Goal: Information Seeking & Learning: Learn about a topic

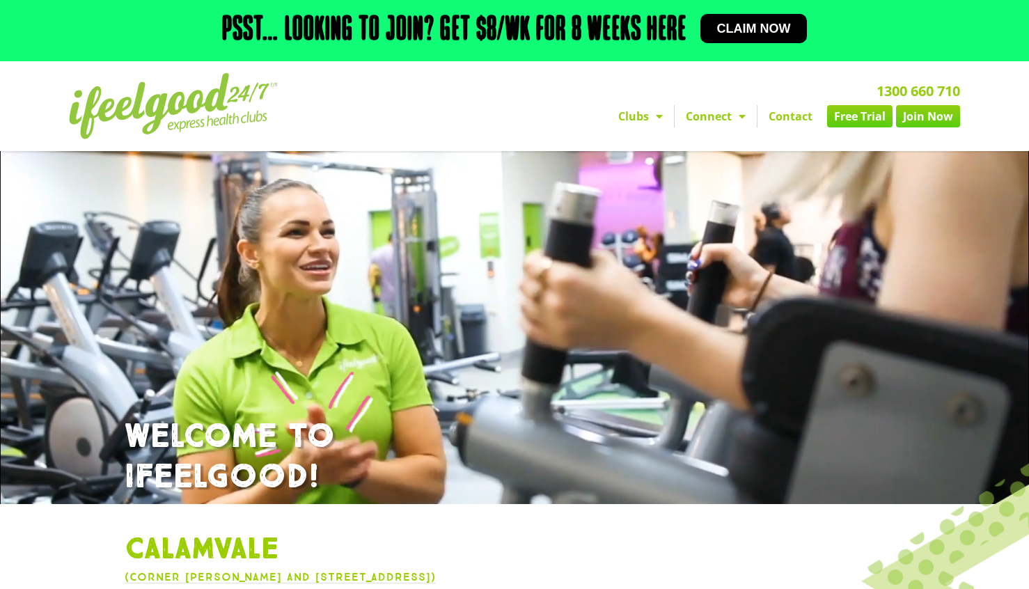
click at [911, 119] on link "Join Now" at bounding box center [928, 116] width 64 height 22
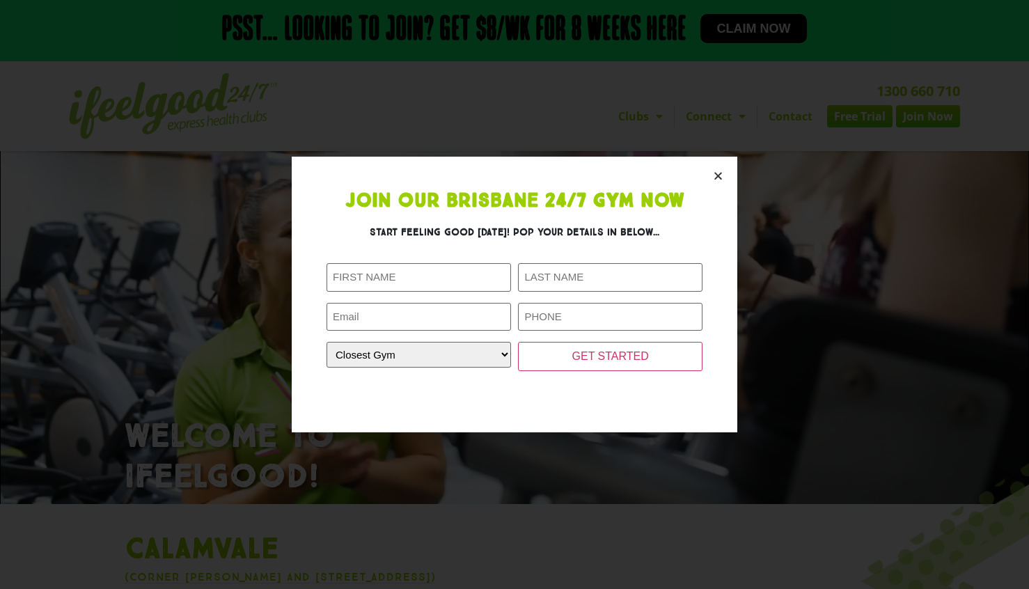
click at [715, 175] on icon "Close" at bounding box center [718, 176] width 10 height 10
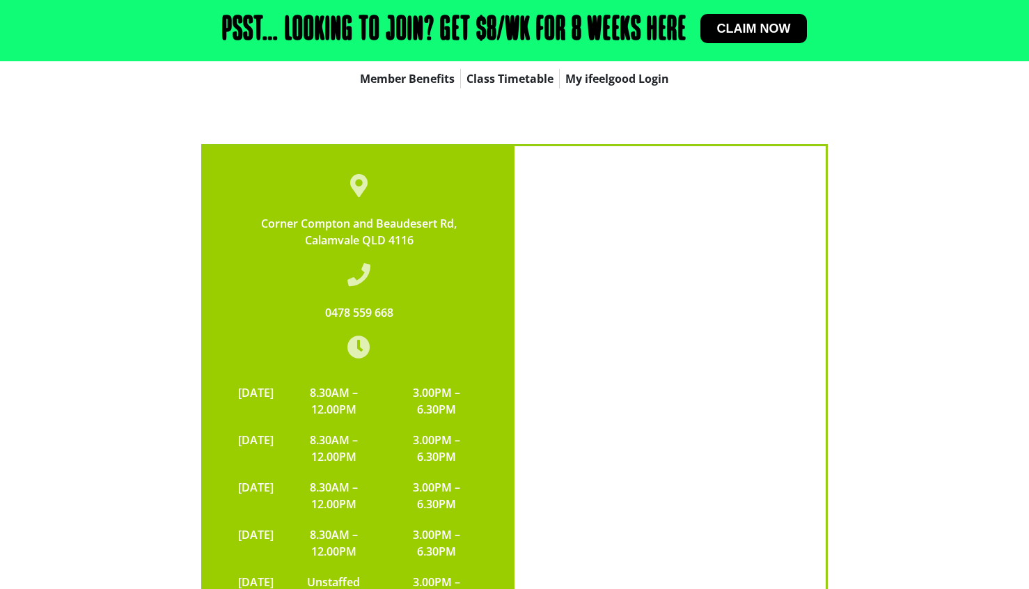
scroll to position [4658, 0]
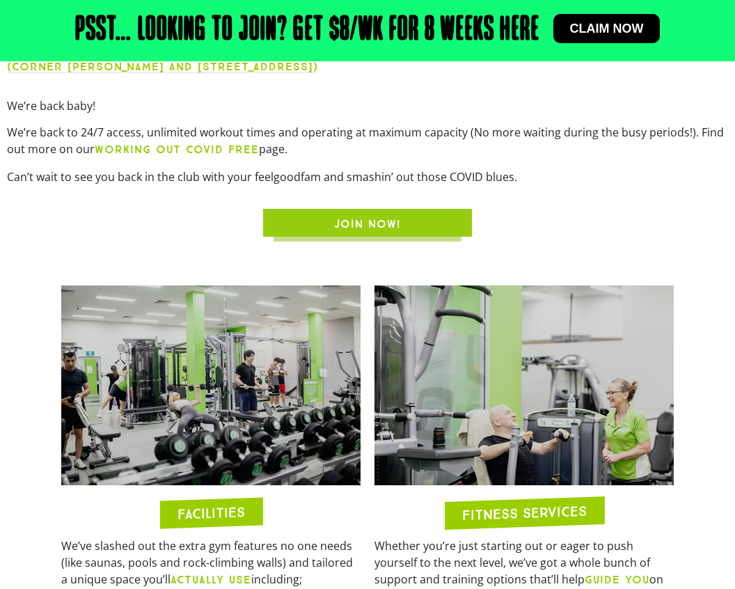
scroll to position [1085, 0]
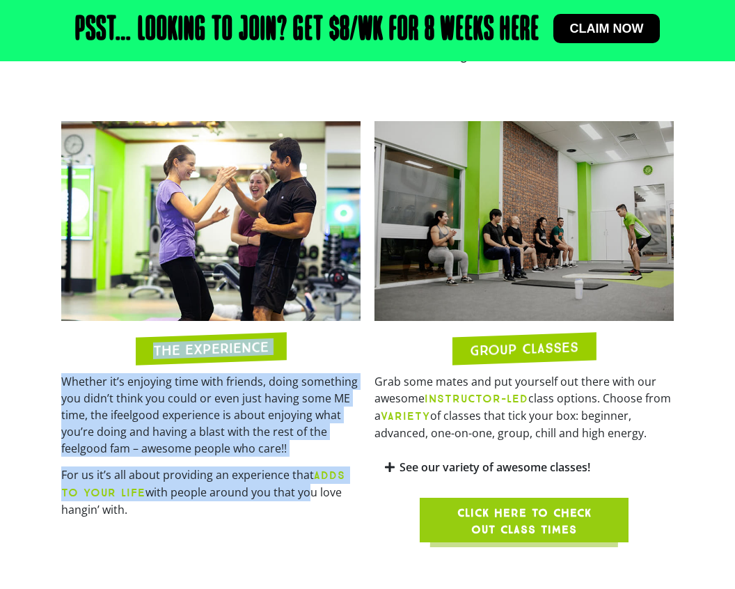
drag, startPoint x: 217, startPoint y: 320, endPoint x: 303, endPoint y: 482, distance: 183.4
click at [303, 482] on div "THE EXPERIENCE Whether it’s enjoying time with friends, doing something you did…" at bounding box center [210, 331] width 313 height 435
click at [303, 482] on p "For us it’s all about providing an experience that ADDS TO YOUR LIFE with peopl…" at bounding box center [210, 492] width 299 height 52
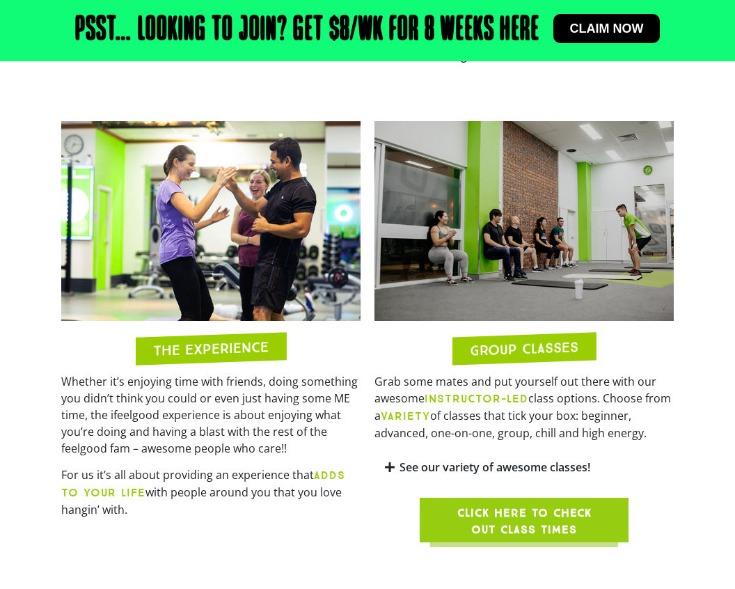
drag, startPoint x: 284, startPoint y: 360, endPoint x: 283, endPoint y: 493, distance: 133.0
click at [283, 493] on div "Whether it’s enjoying time with friends, doing something you didn’t think you c…" at bounding box center [210, 450] width 299 height 155
click at [283, 493] on p "For us it’s all about providing an experience that ADDS TO YOUR LIFE with peopl…" at bounding box center [210, 492] width 299 height 52
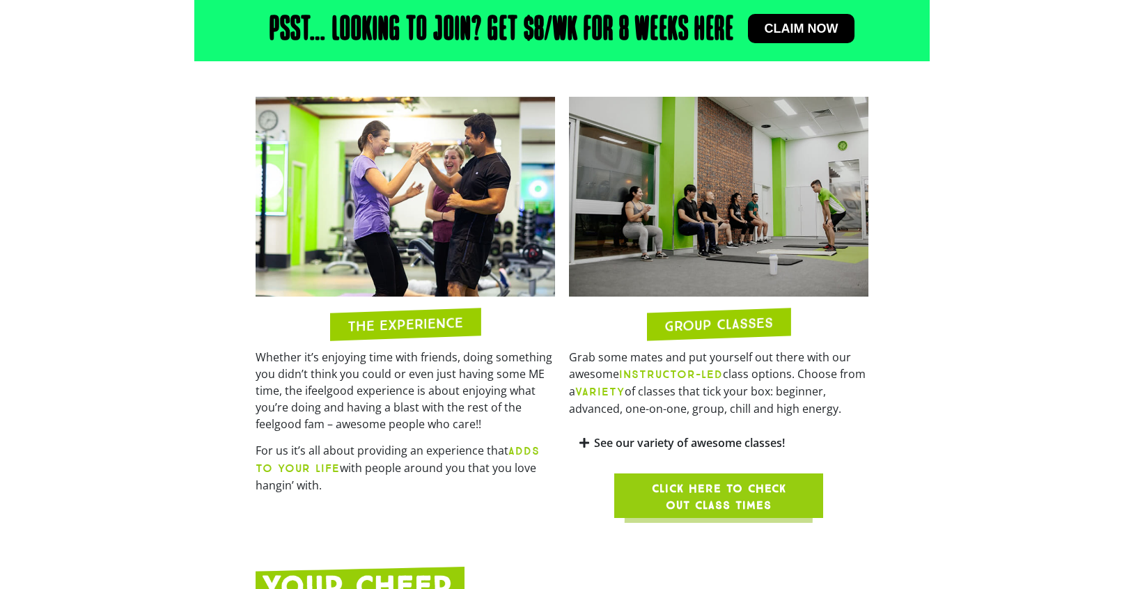
scroll to position [1110, 0]
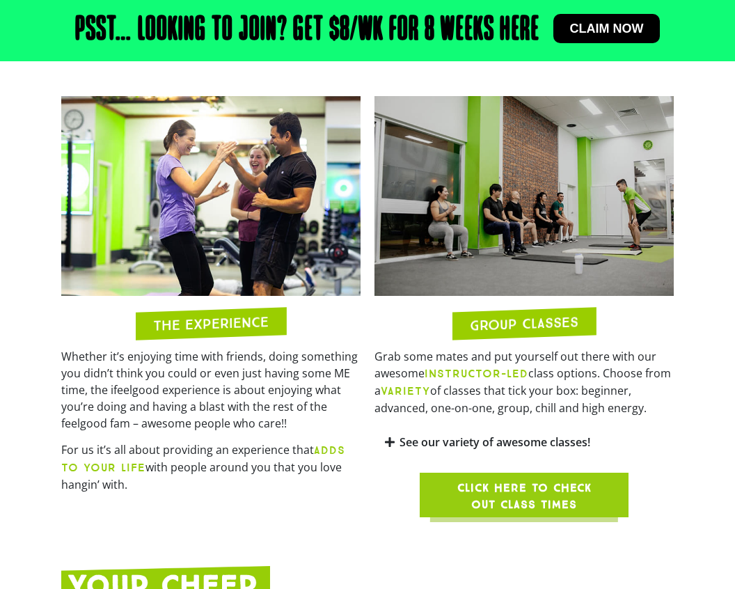
click at [500, 480] on span "Click here to check out class times" at bounding box center [524, 496] width 142 height 33
